Goal: Manage account settings

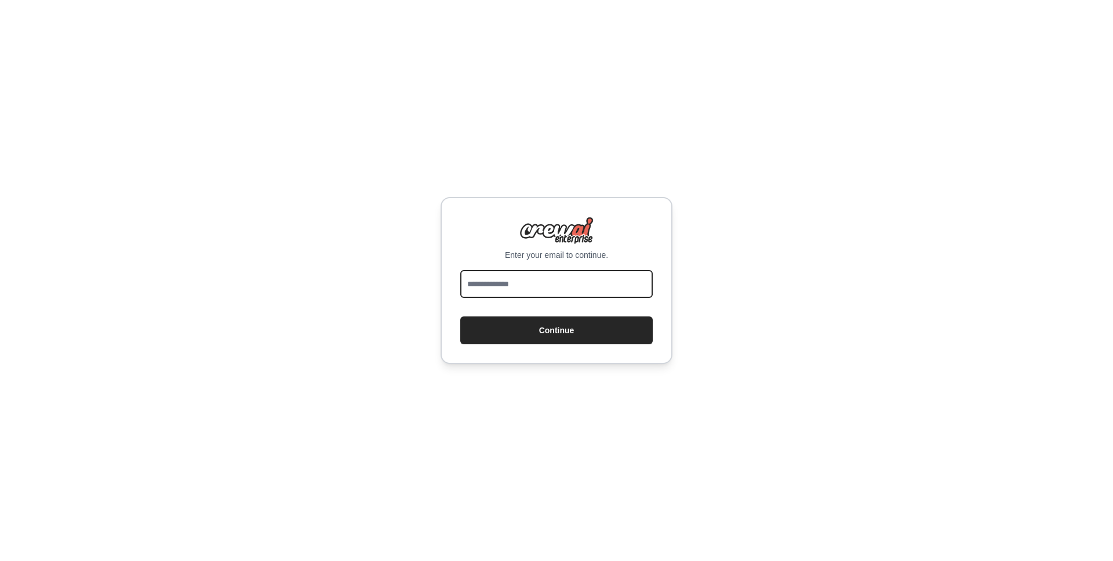
click at [533, 281] on input "email" at bounding box center [556, 284] width 192 height 28
type input "**********"
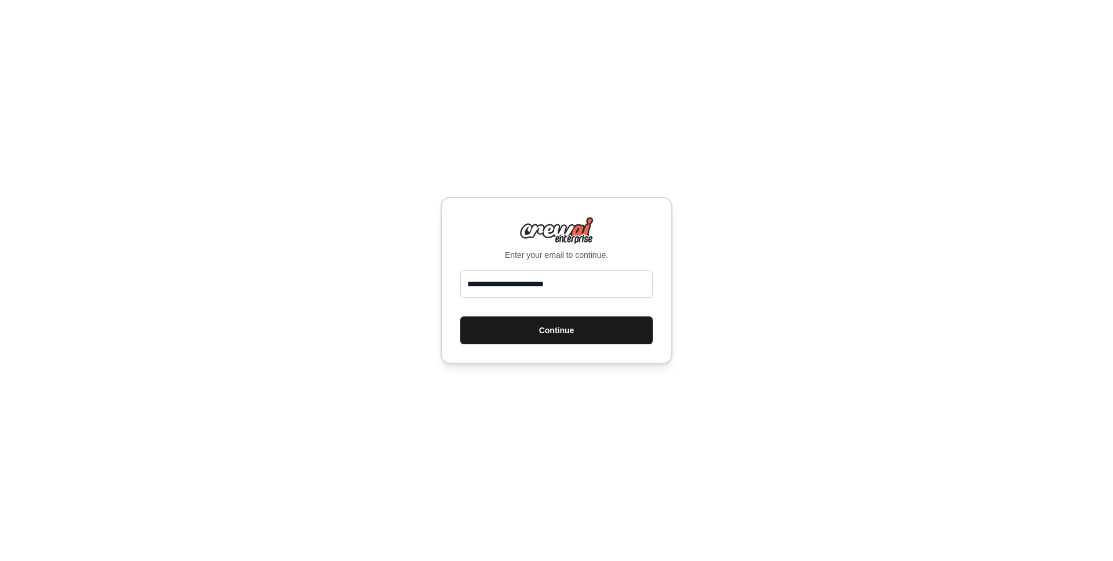
click at [556, 333] on button "Continue" at bounding box center [556, 331] width 192 height 28
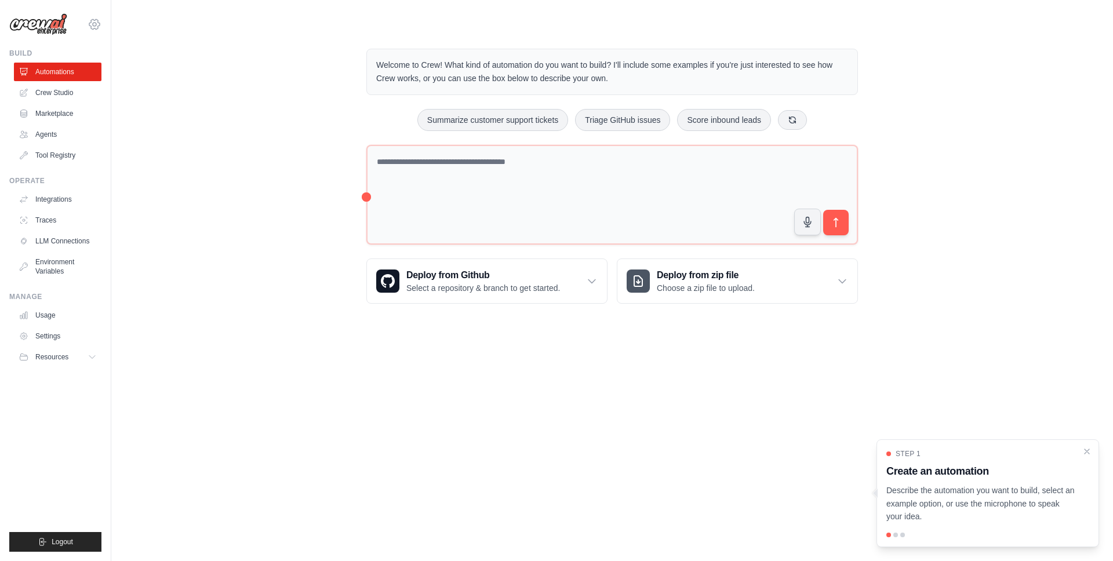
click at [97, 20] on icon at bounding box center [95, 24] width 14 height 14
click at [75, 79] on link "Settings" at bounding box center [94, 78] width 102 height 21
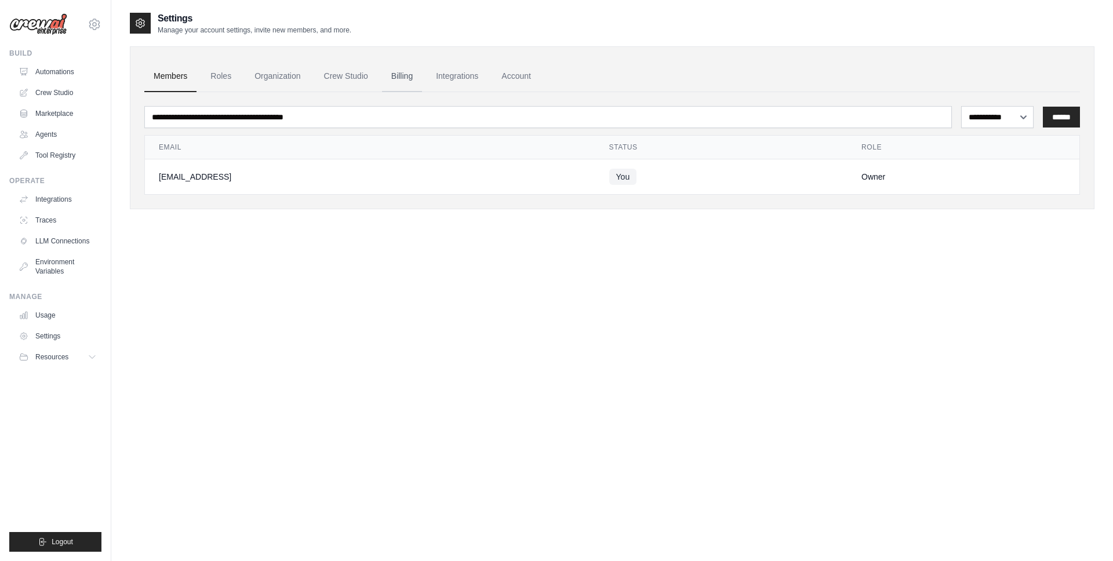
click at [419, 72] on link "Billing" at bounding box center [402, 76] width 40 height 31
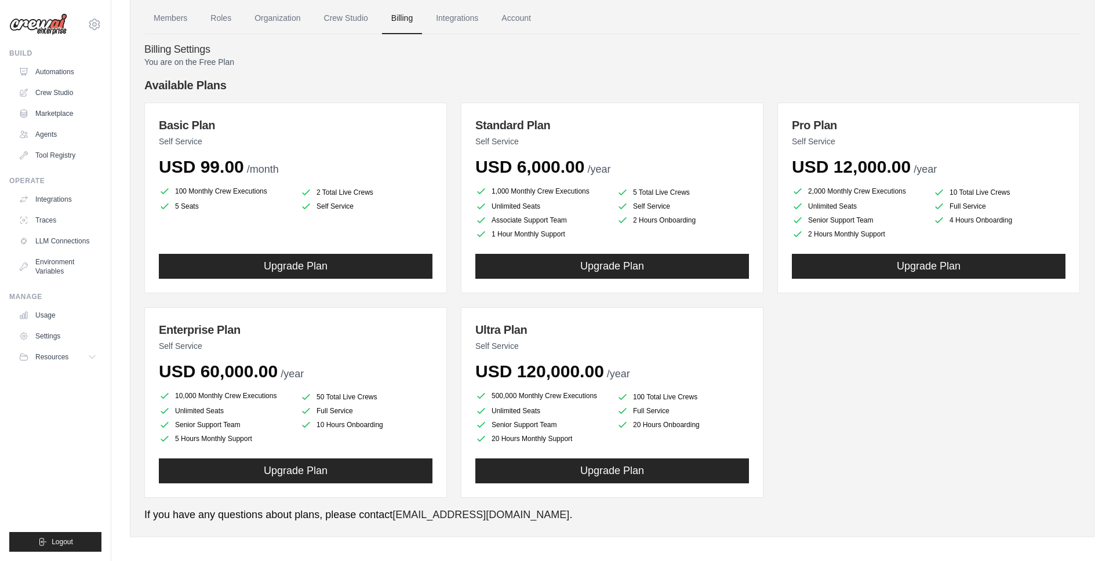
scroll to position [60, 0]
